Goal: Browse casually

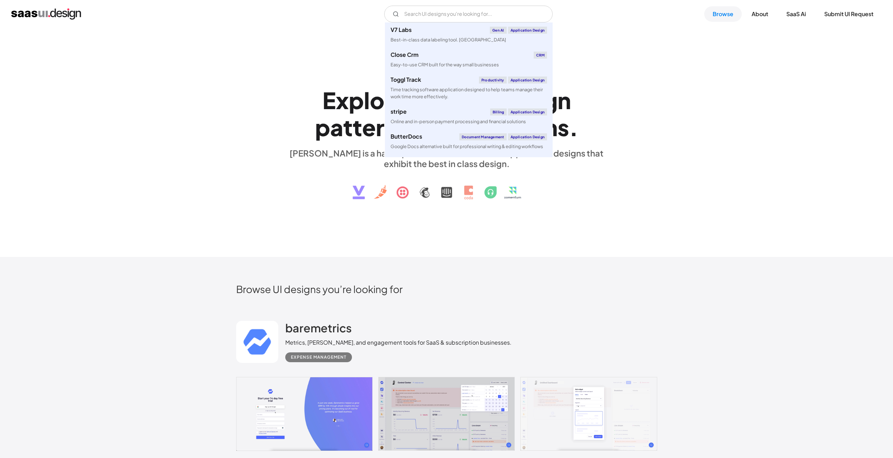
click at [450, 391] on link at bounding box center [446, 414] width 421 height 74
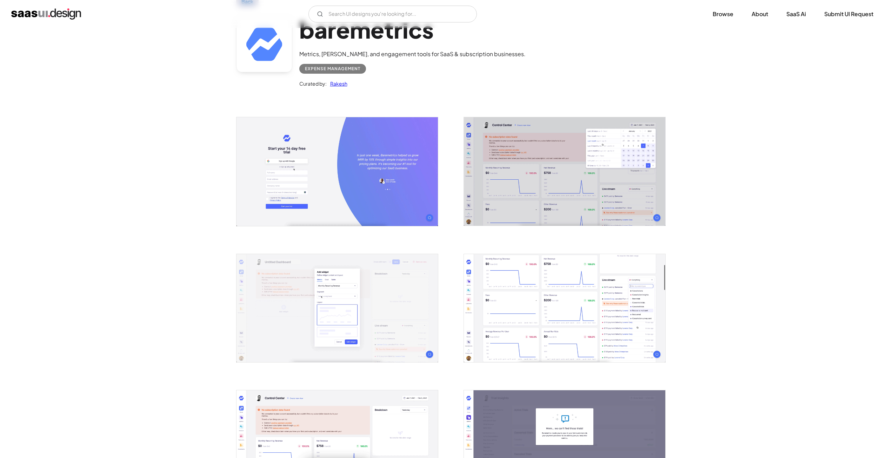
scroll to position [70, 0]
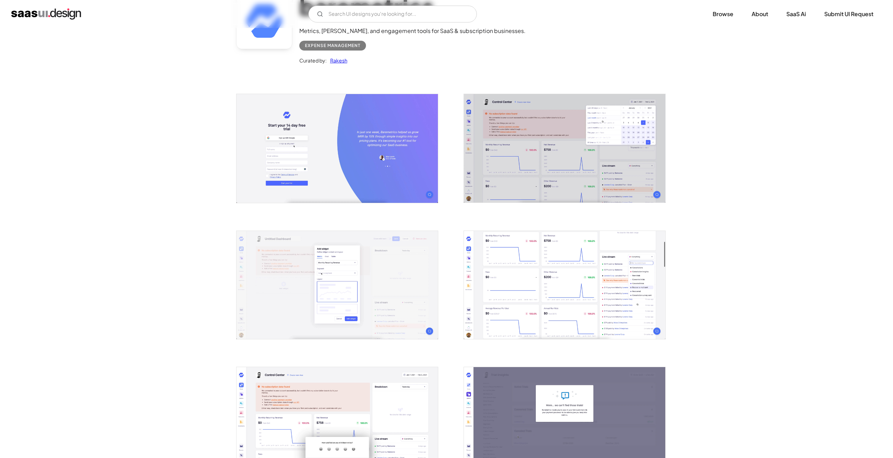
click at [534, 137] on img "open lightbox" at bounding box center [564, 148] width 201 height 108
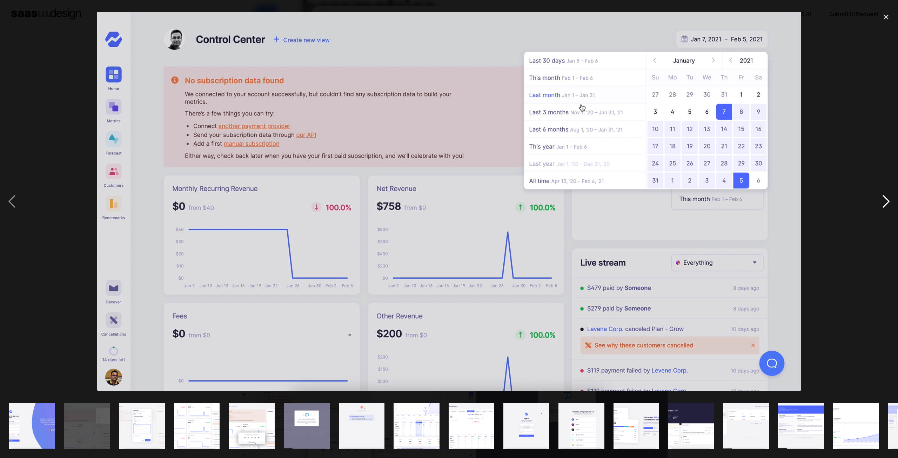
click at [886, 198] on div "next image" at bounding box center [886, 201] width 24 height 385
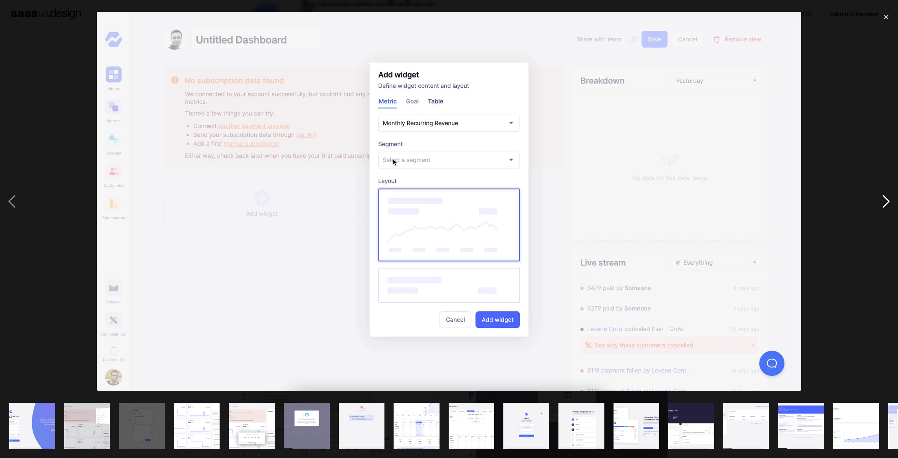
click at [886, 198] on div "next image" at bounding box center [886, 201] width 24 height 385
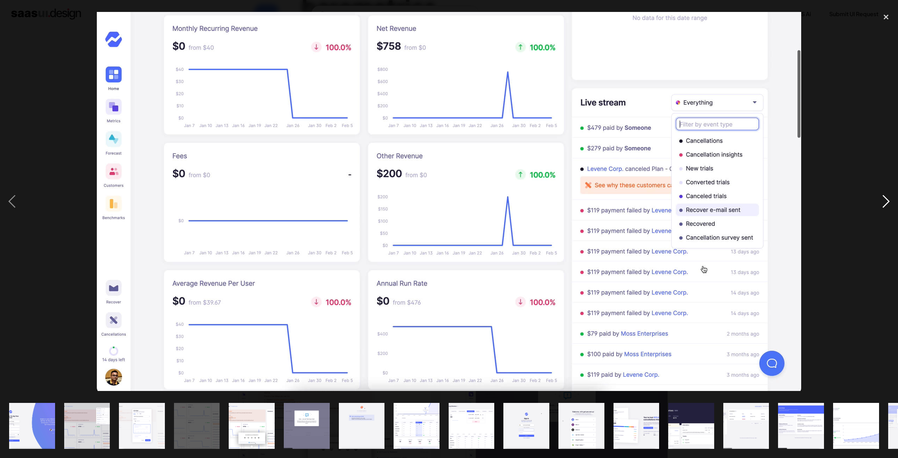
click at [886, 198] on div "next image" at bounding box center [886, 201] width 24 height 385
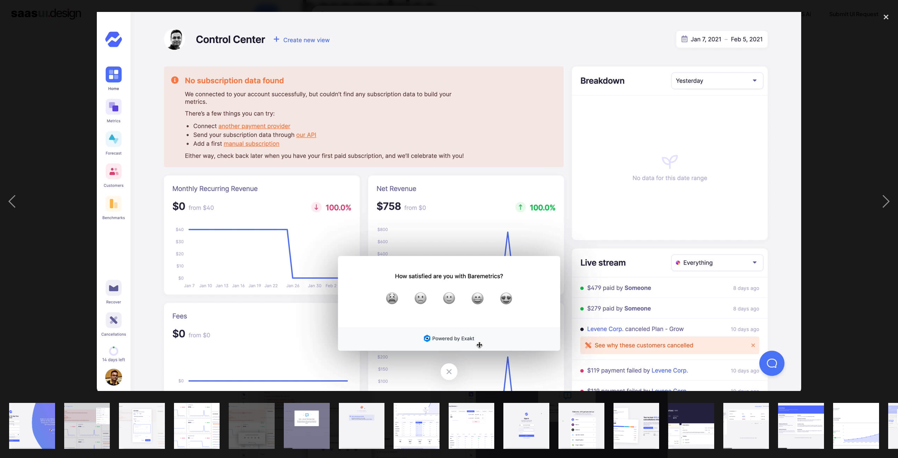
click at [832, 150] on div at bounding box center [449, 201] width 898 height 385
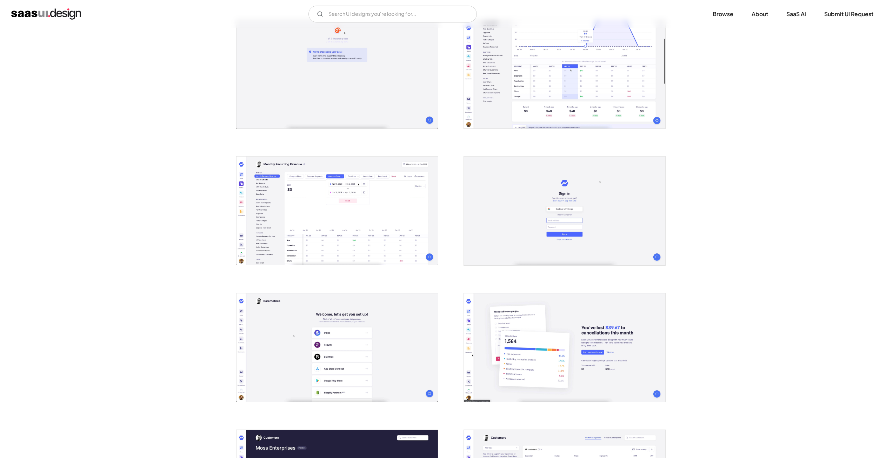
scroll to position [561, 0]
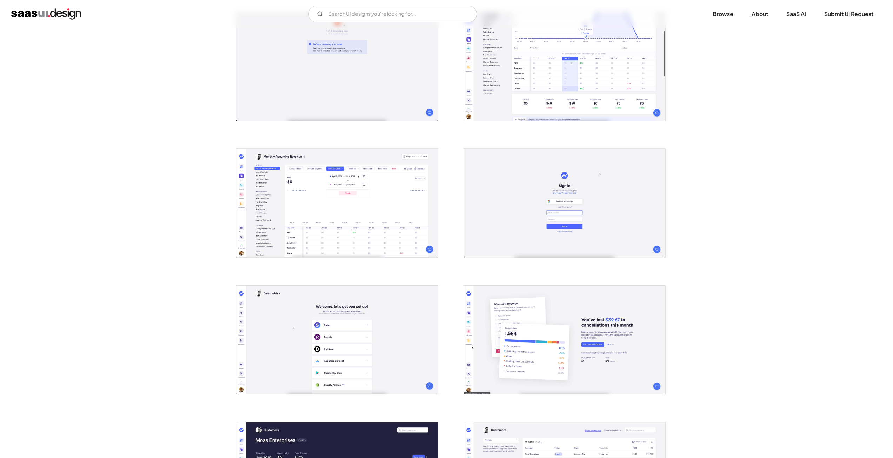
click at [260, 165] on img "open lightbox" at bounding box center [337, 203] width 201 height 108
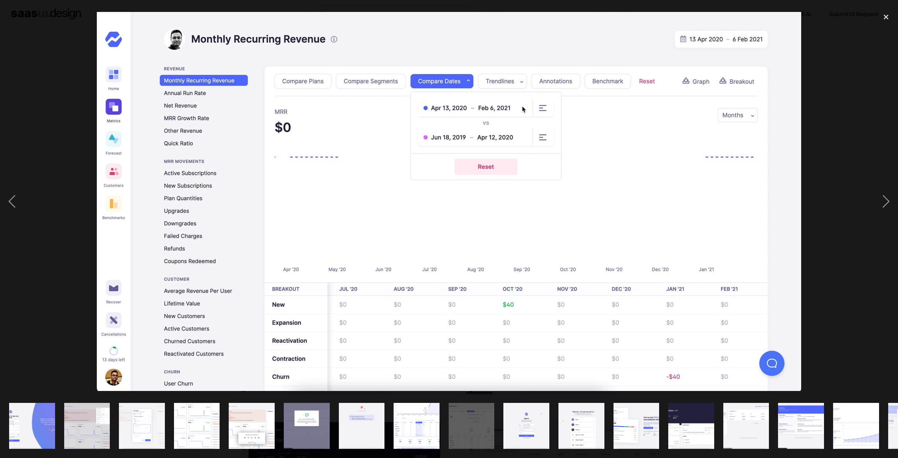
click at [47, 151] on div at bounding box center [449, 201] width 898 height 385
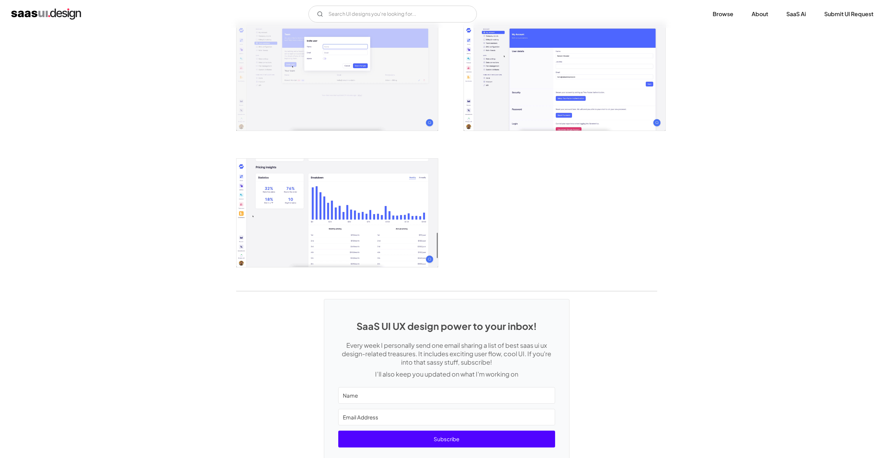
scroll to position [1298, 0]
